Goal: Navigation & Orientation: Find specific page/section

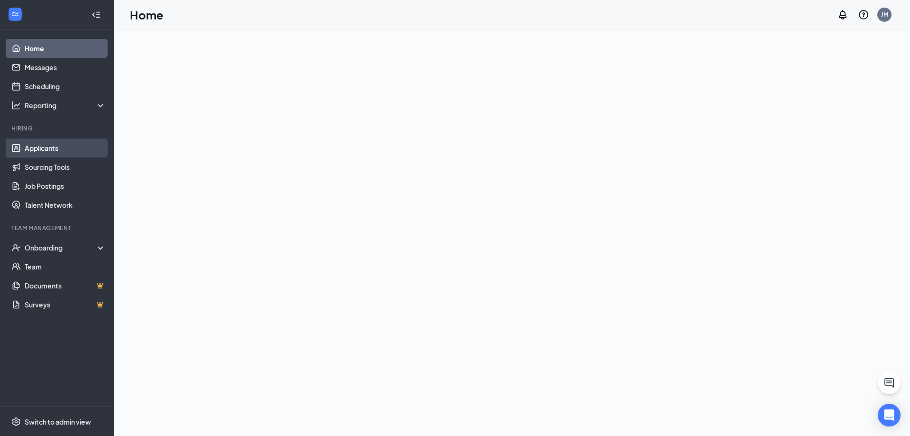
click at [68, 150] on link "Applicants" at bounding box center [65, 147] width 81 height 19
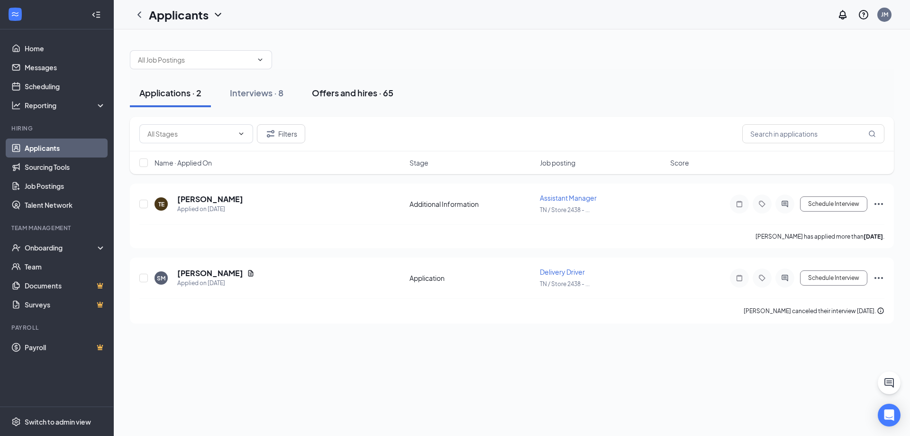
click at [362, 89] on div "Offers and hires · 65" at bounding box center [353, 93] width 82 height 12
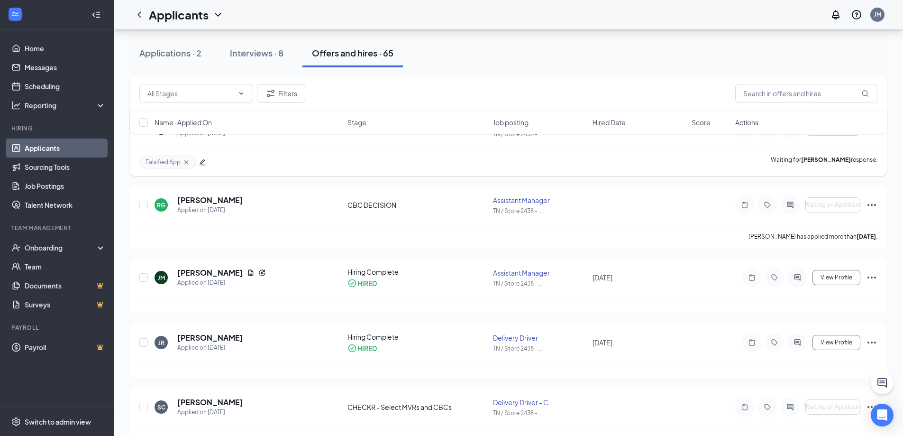
scroll to position [95, 0]
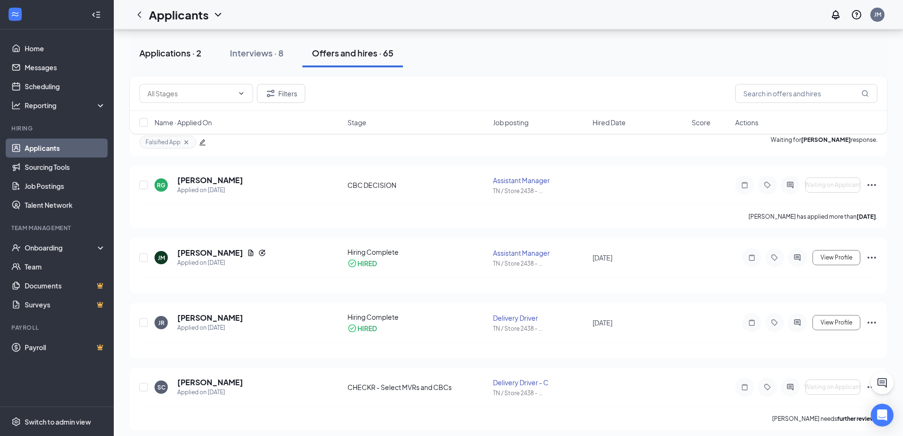
click at [176, 52] on div "Applications · 2" at bounding box center [170, 53] width 62 height 12
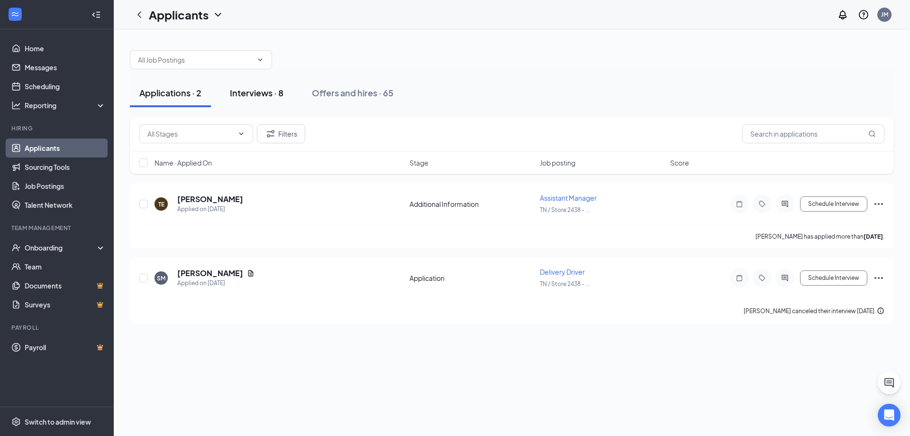
click at [273, 88] on div "Interviews · 8" at bounding box center [257, 93] width 54 height 12
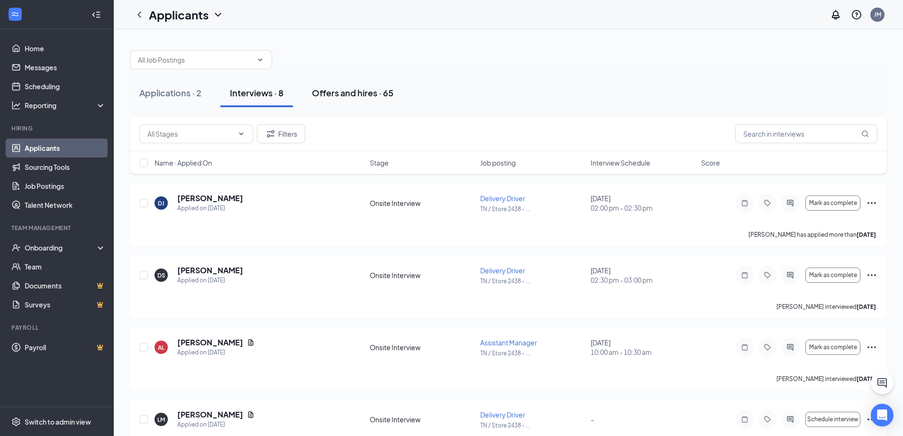
click at [320, 94] on div "Offers and hires · 65" at bounding box center [353, 93] width 82 height 12
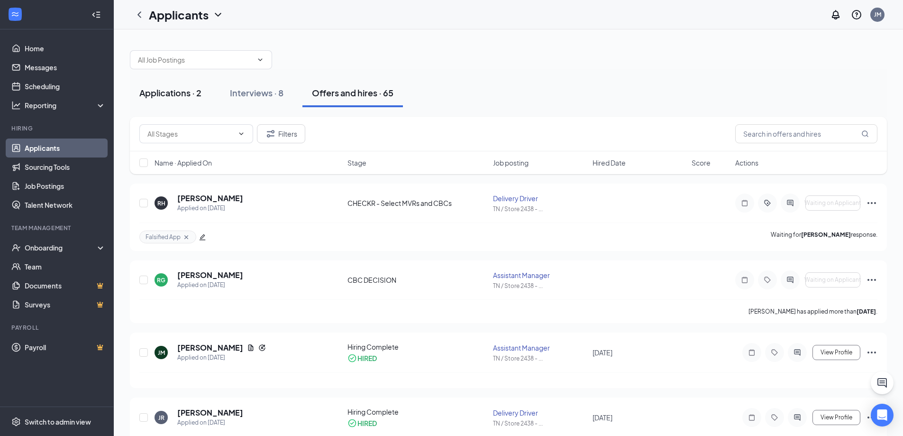
click at [182, 93] on div "Applications · 2" at bounding box center [170, 93] width 62 height 12
